Goal: Information Seeking & Learning: Compare options

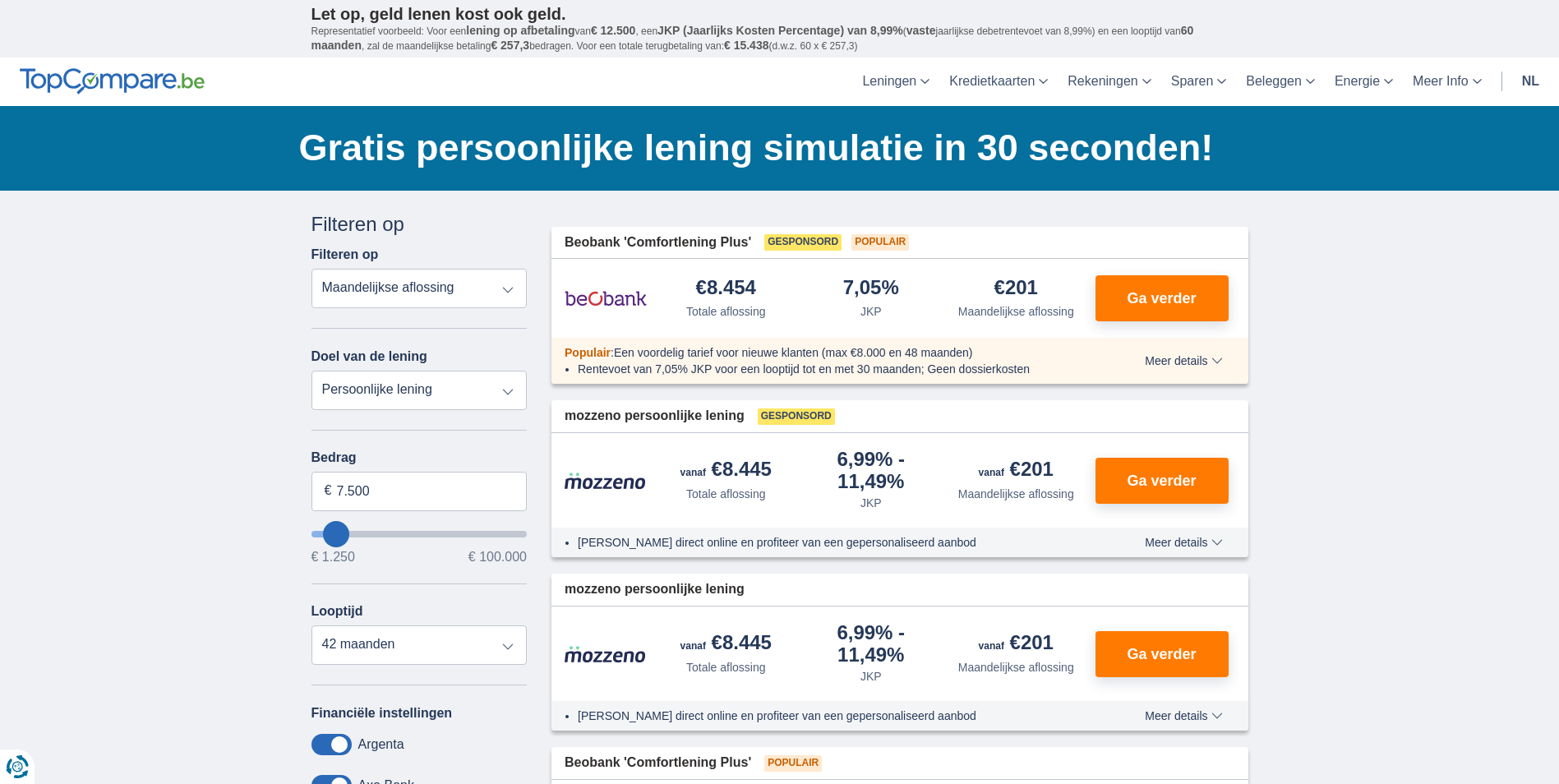
scroll to position [82, 0]
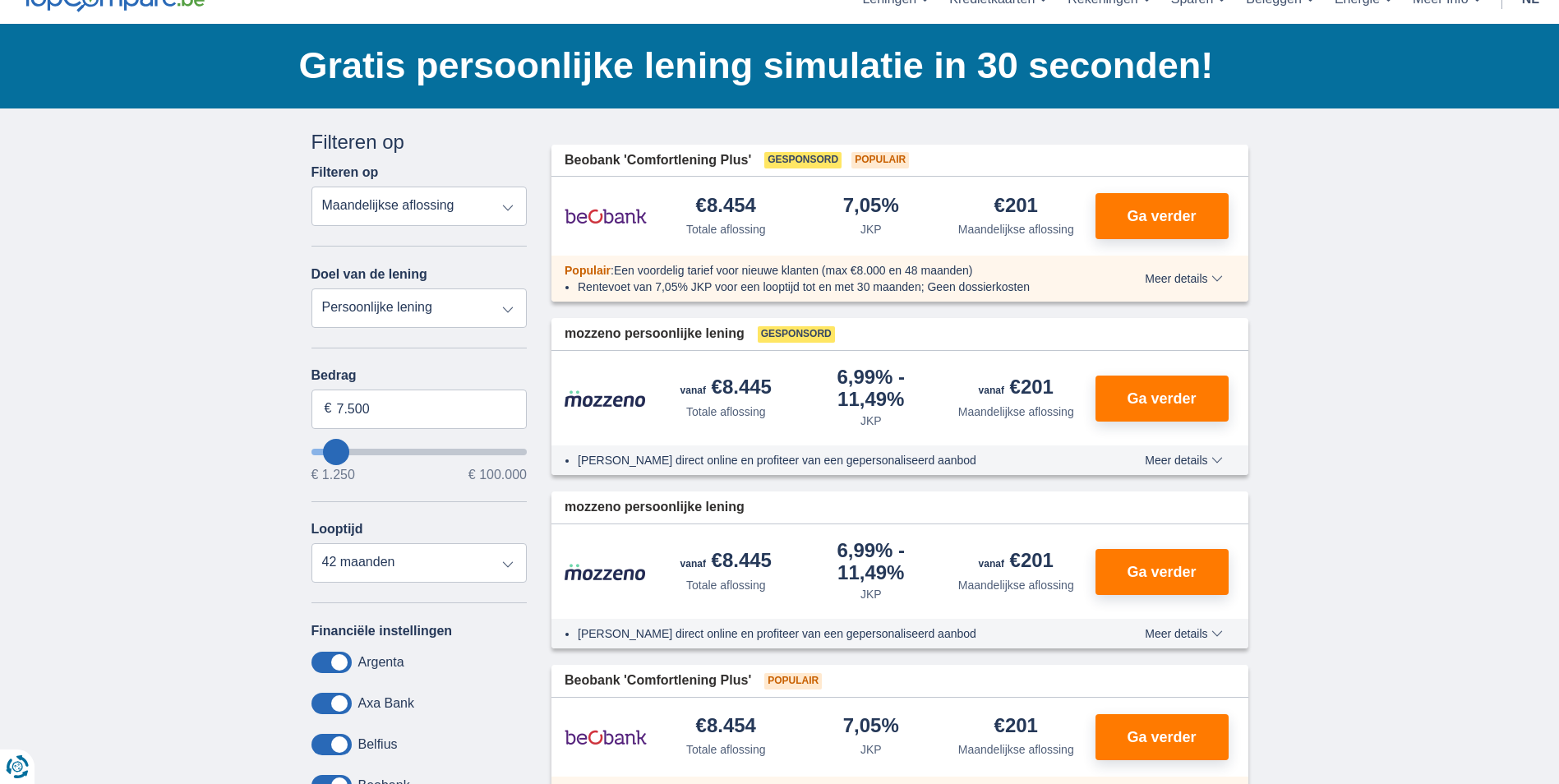
click at [1202, 279] on span "Meer details" at bounding box center [1184, 278] width 77 height 12
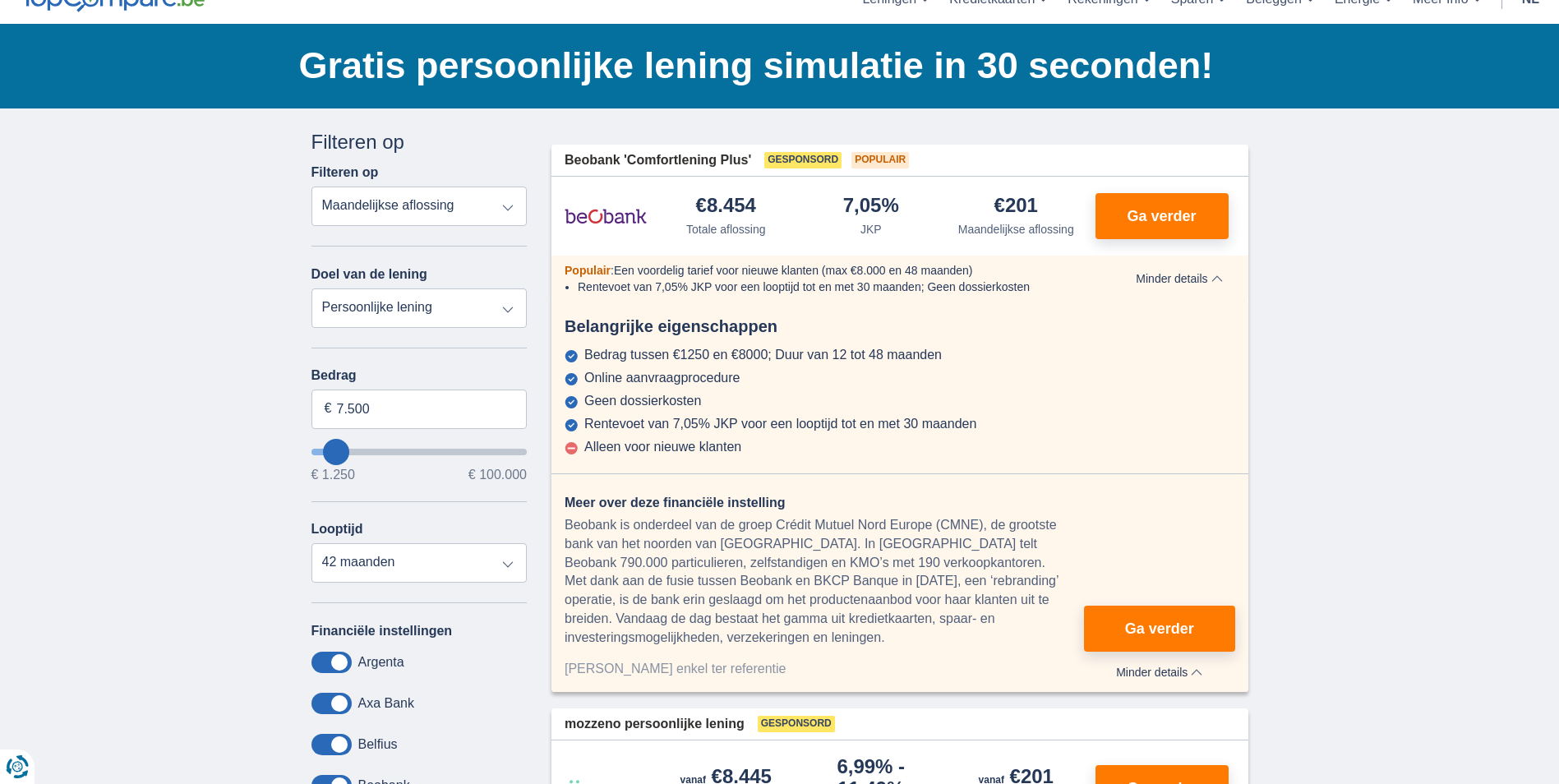
type input "23.250"
type input "23250"
click at [368, 449] on input "wantToBorrow" at bounding box center [419, 451] width 216 height 6
select select "120"
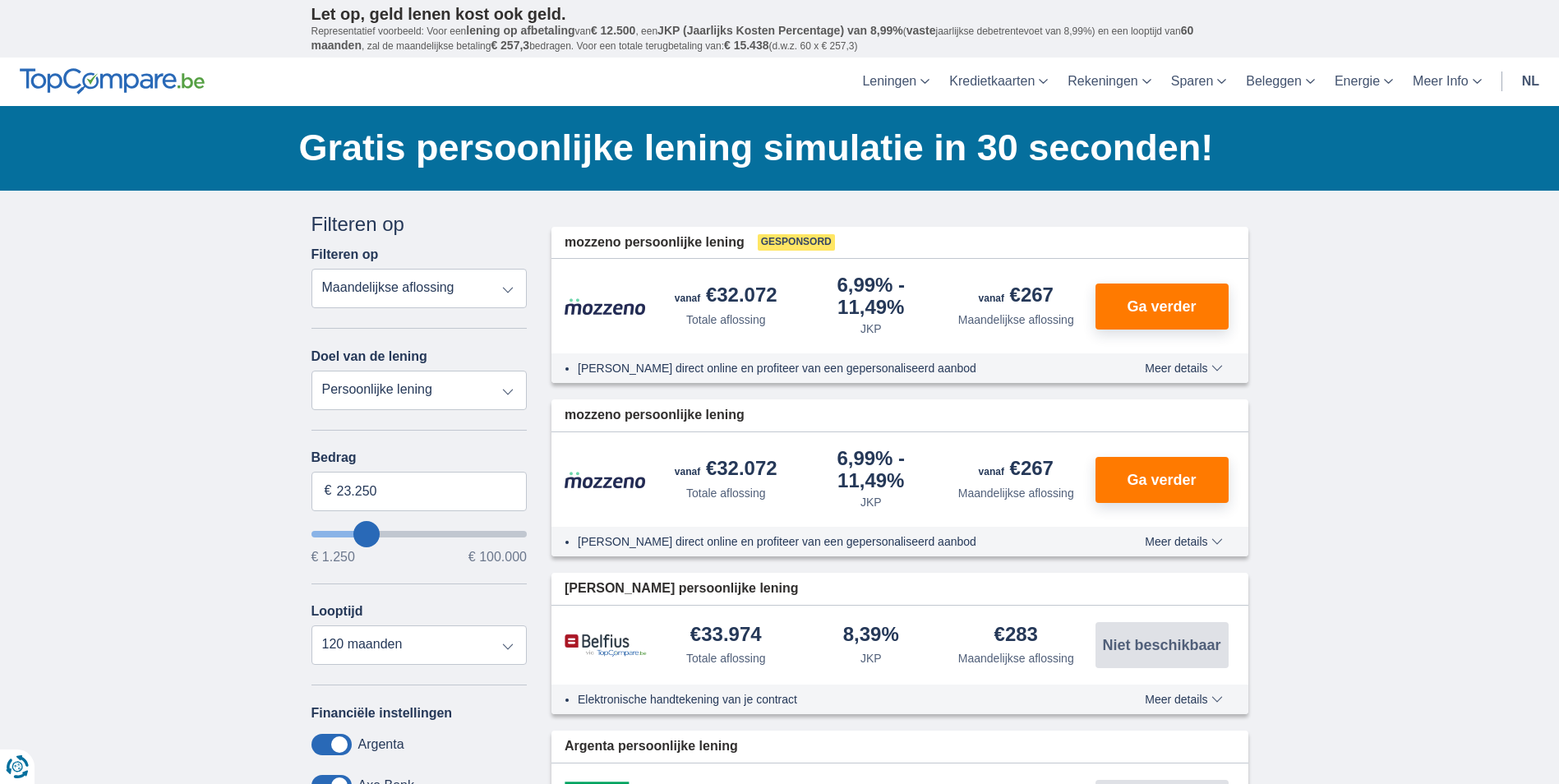
type input "34.250"
type input "34250"
click at [388, 536] on input "wantToBorrow" at bounding box center [419, 534] width 216 height 6
type input "47.250"
type input "47250"
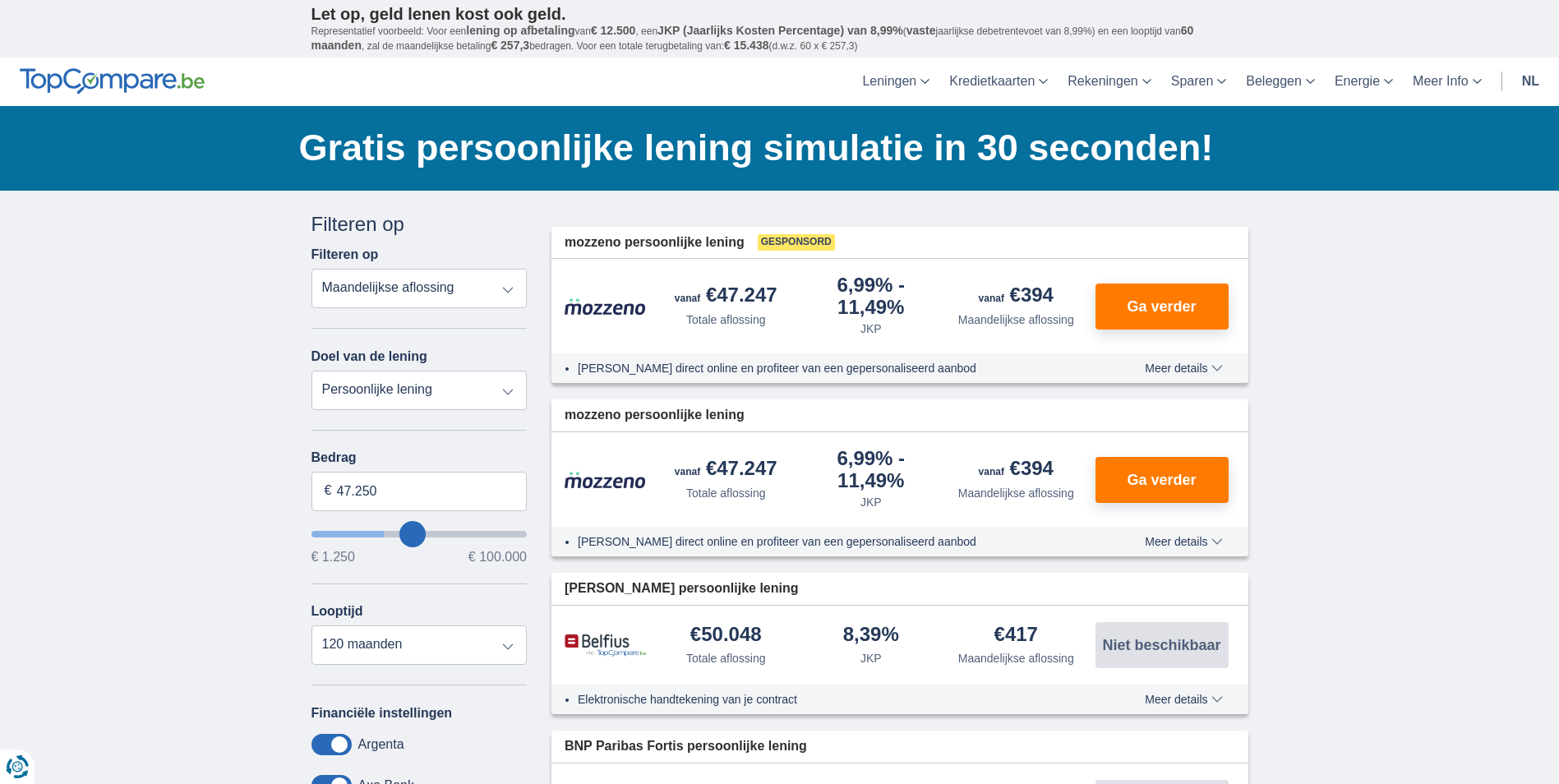
click at [413, 537] on input "wantToBorrow" at bounding box center [419, 534] width 216 height 6
type input "40.250"
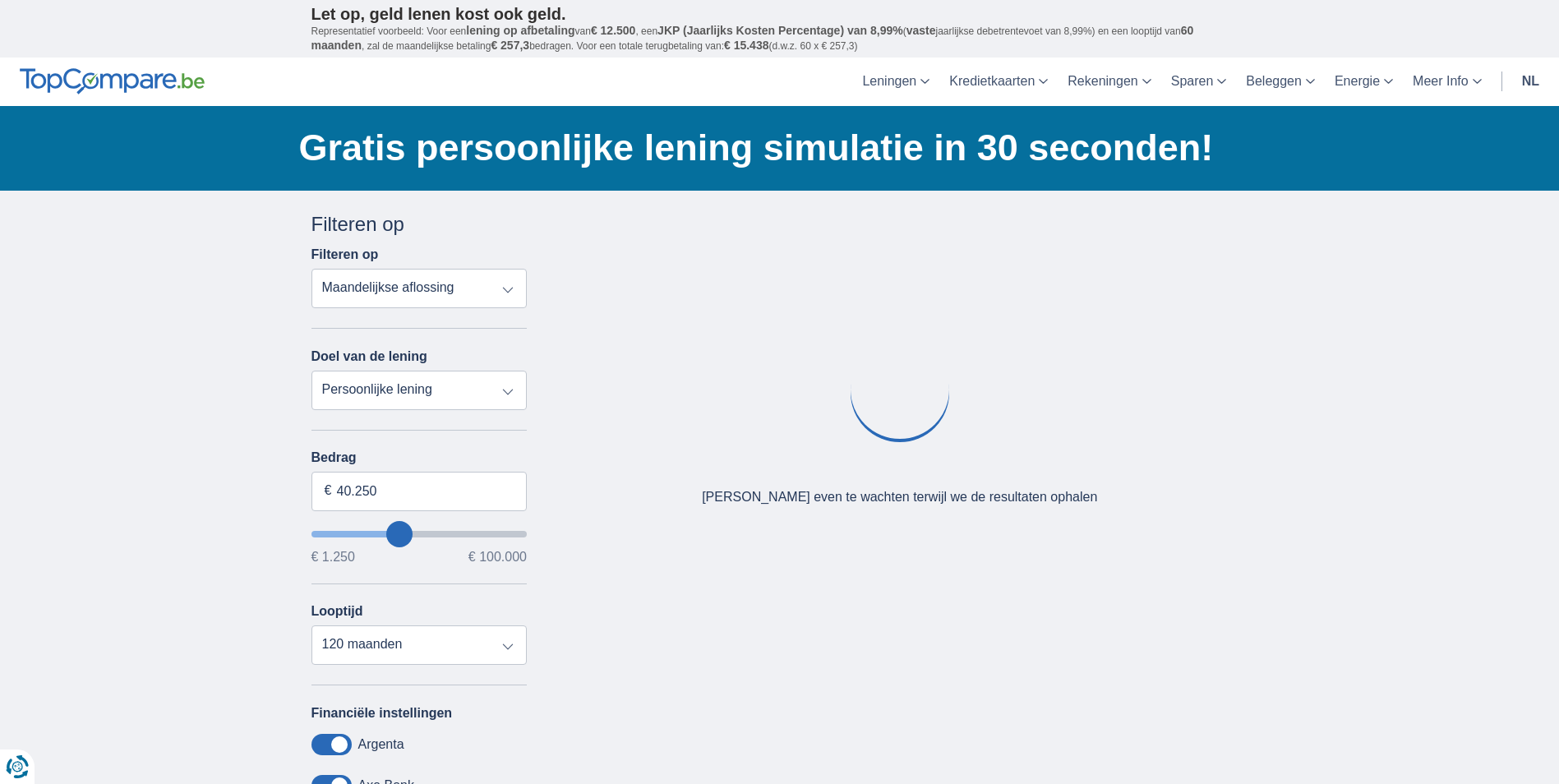
type input "40250"
click at [399, 535] on input "wantToBorrow" at bounding box center [419, 534] width 216 height 6
